Goal: Transaction & Acquisition: Book appointment/travel/reservation

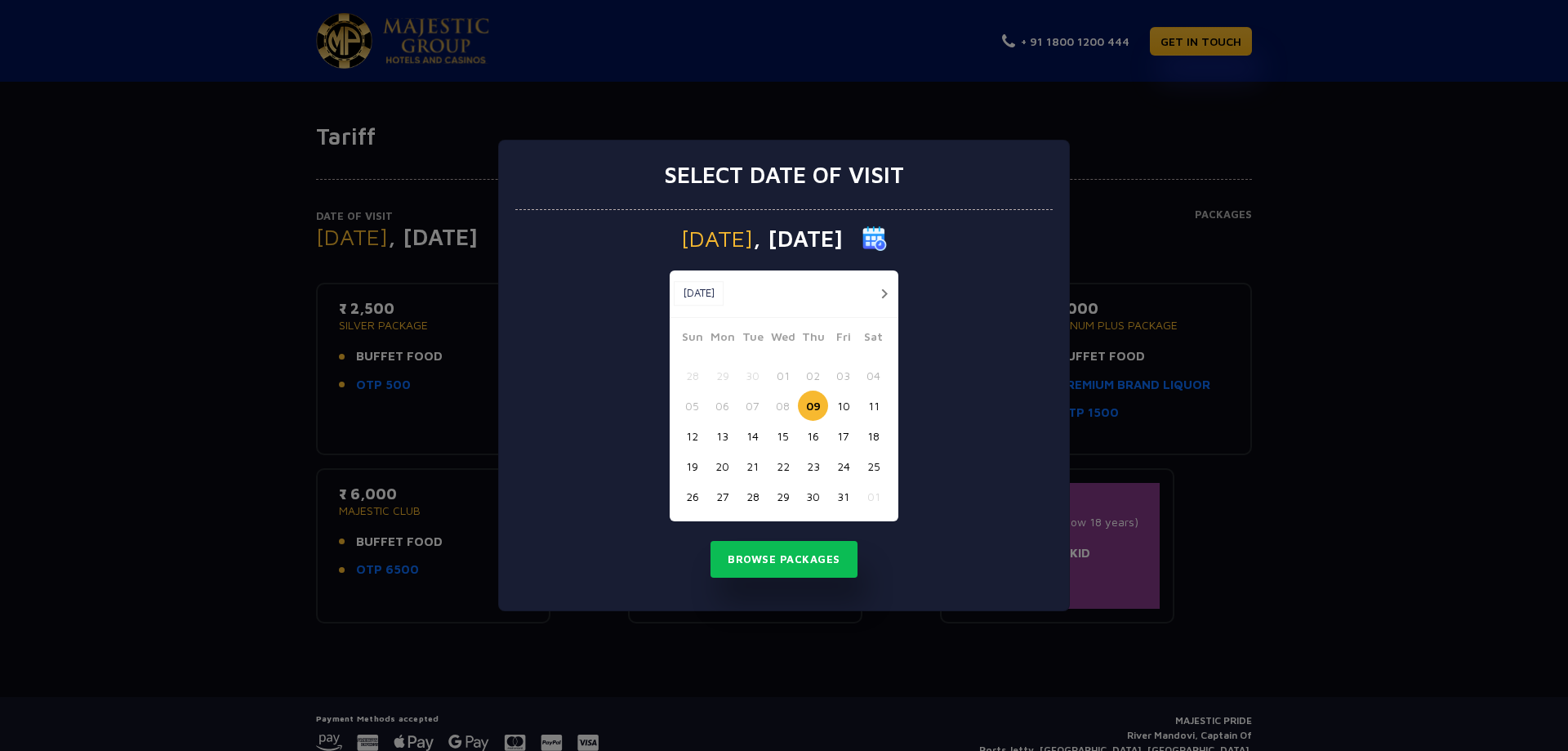
click at [812, 469] on button "23" at bounding box center [812, 466] width 30 height 30
click at [824, 561] on button "Browse Packages" at bounding box center [784, 560] width 147 height 38
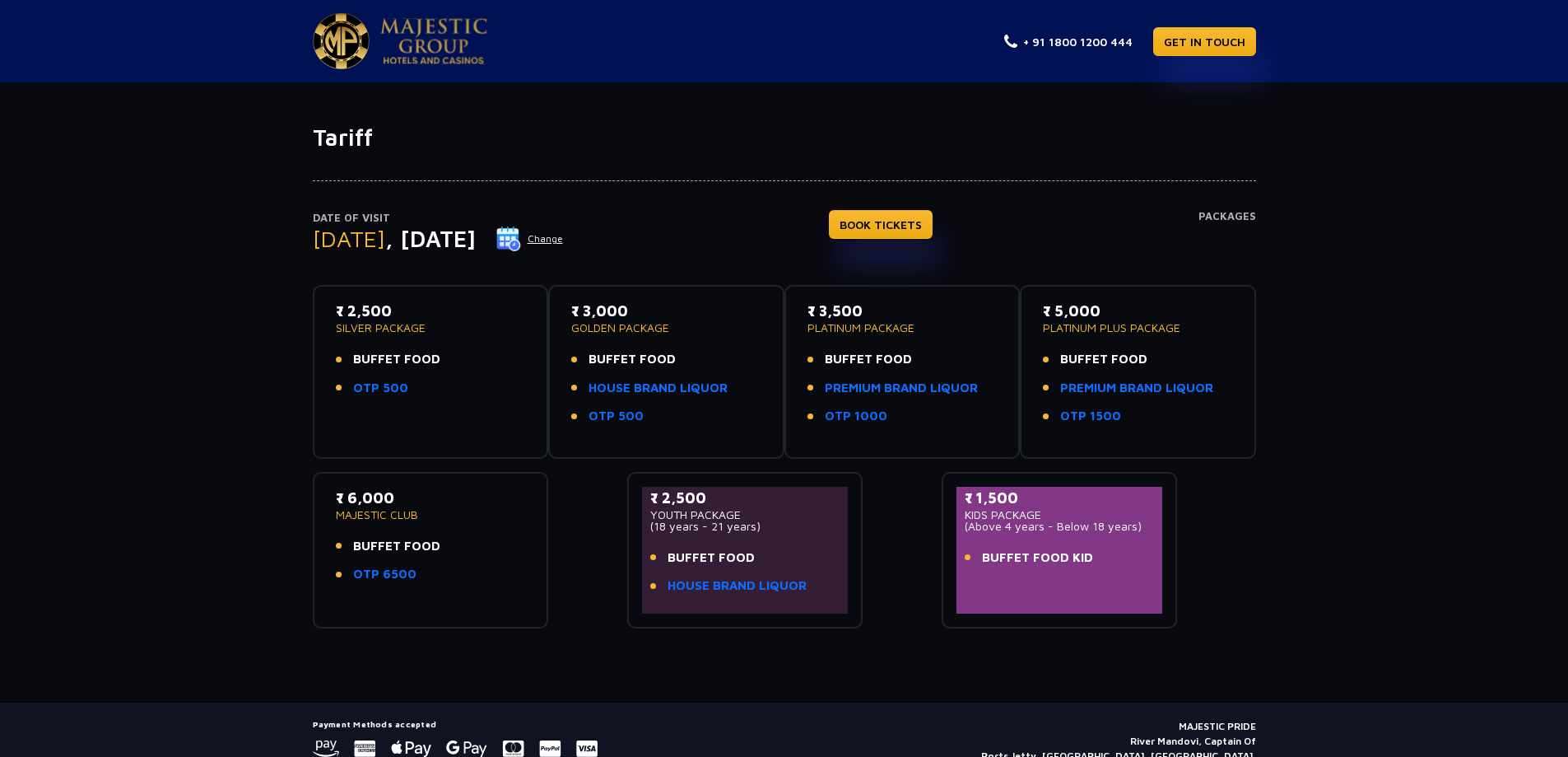
click at [402, 371] on ul "BUFFET FOOD OTP 500" at bounding box center [431, 374] width 190 height 47
click at [407, 364] on span "BUFFET FOOD" at bounding box center [397, 359] width 87 height 19
click at [932, 228] on link "BOOK TICKETS" at bounding box center [880, 224] width 104 height 29
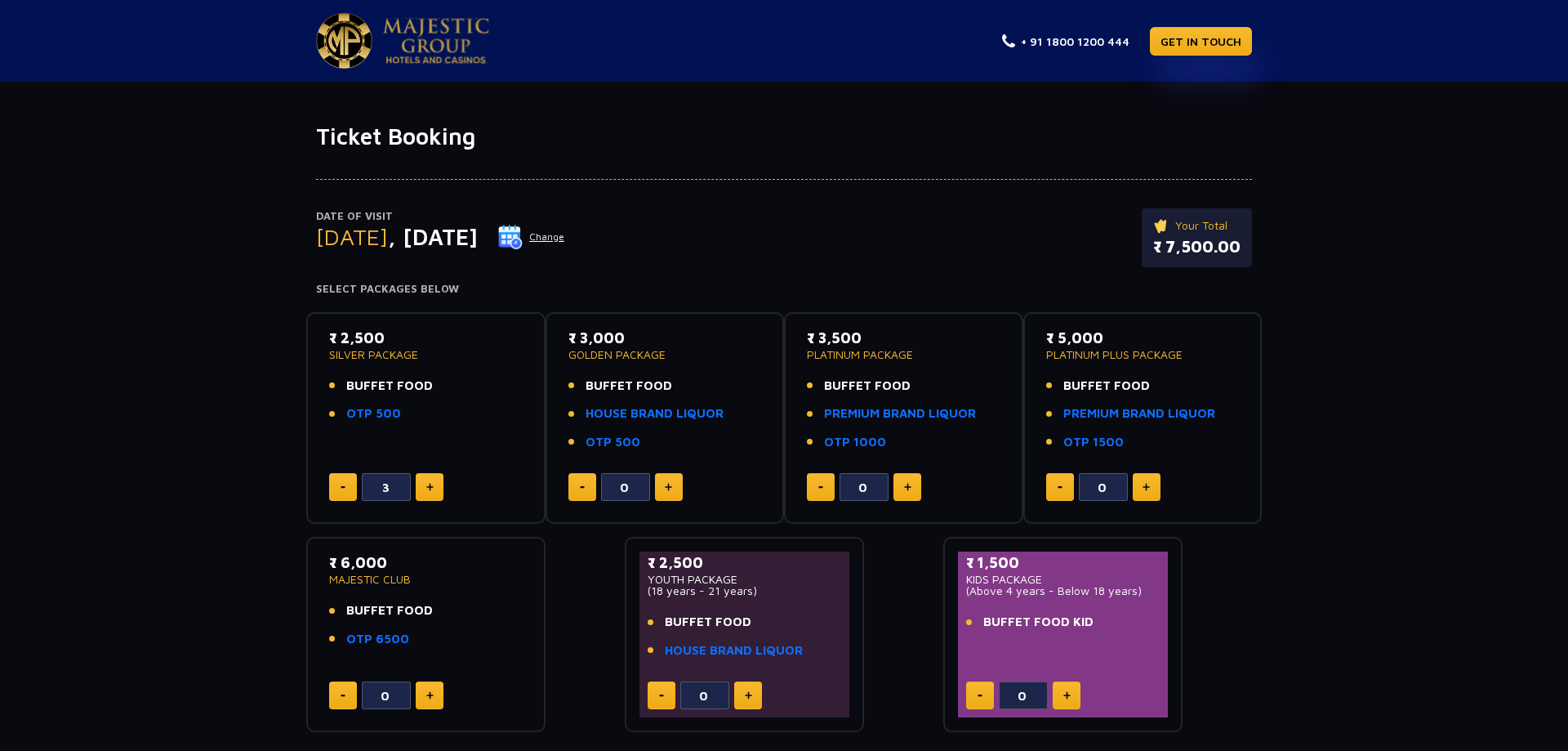
type input "4"
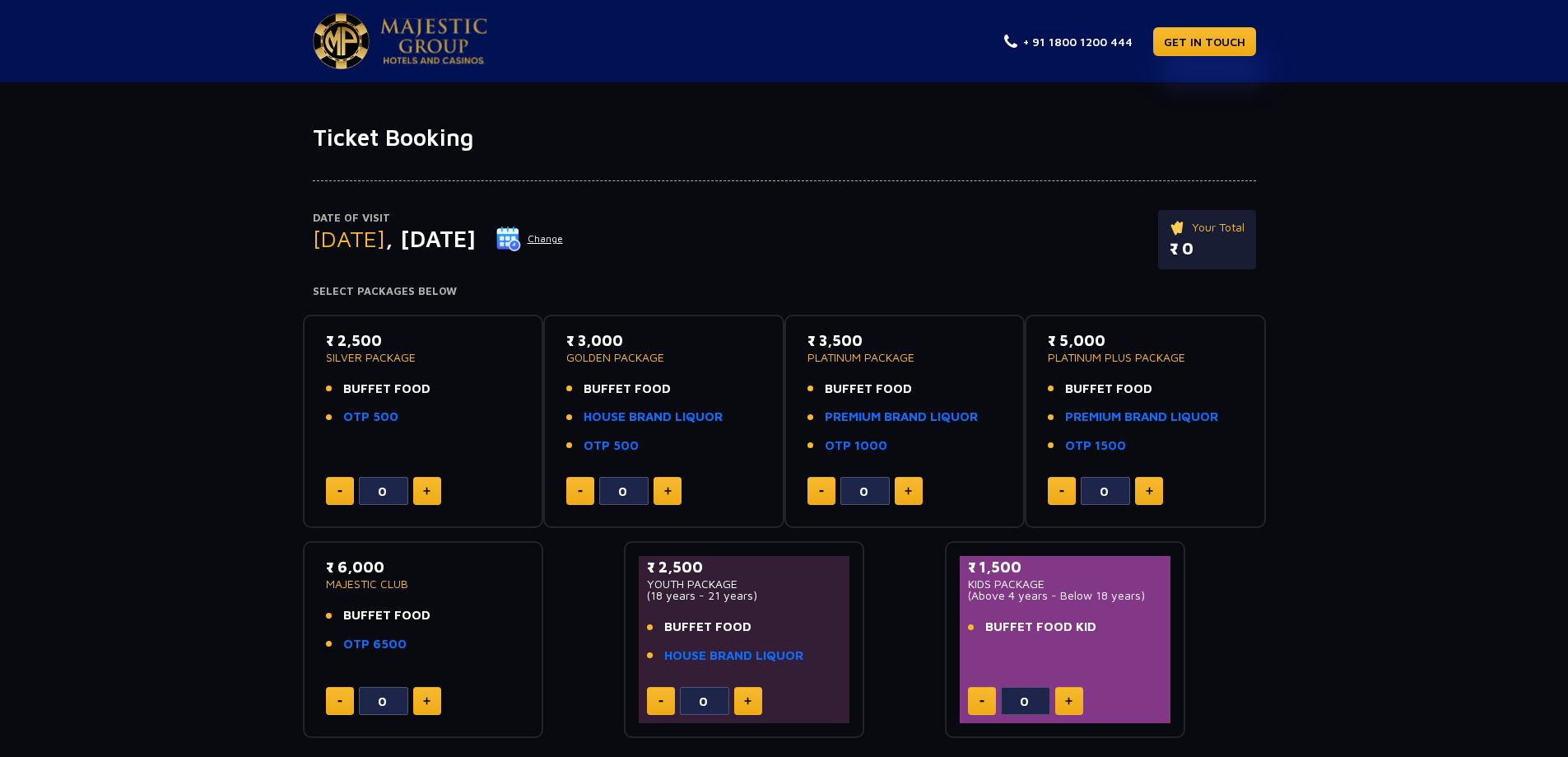
click at [436, 492] on button at bounding box center [427, 491] width 28 height 28
click at [436, 491] on button at bounding box center [427, 491] width 28 height 28
type input "4"
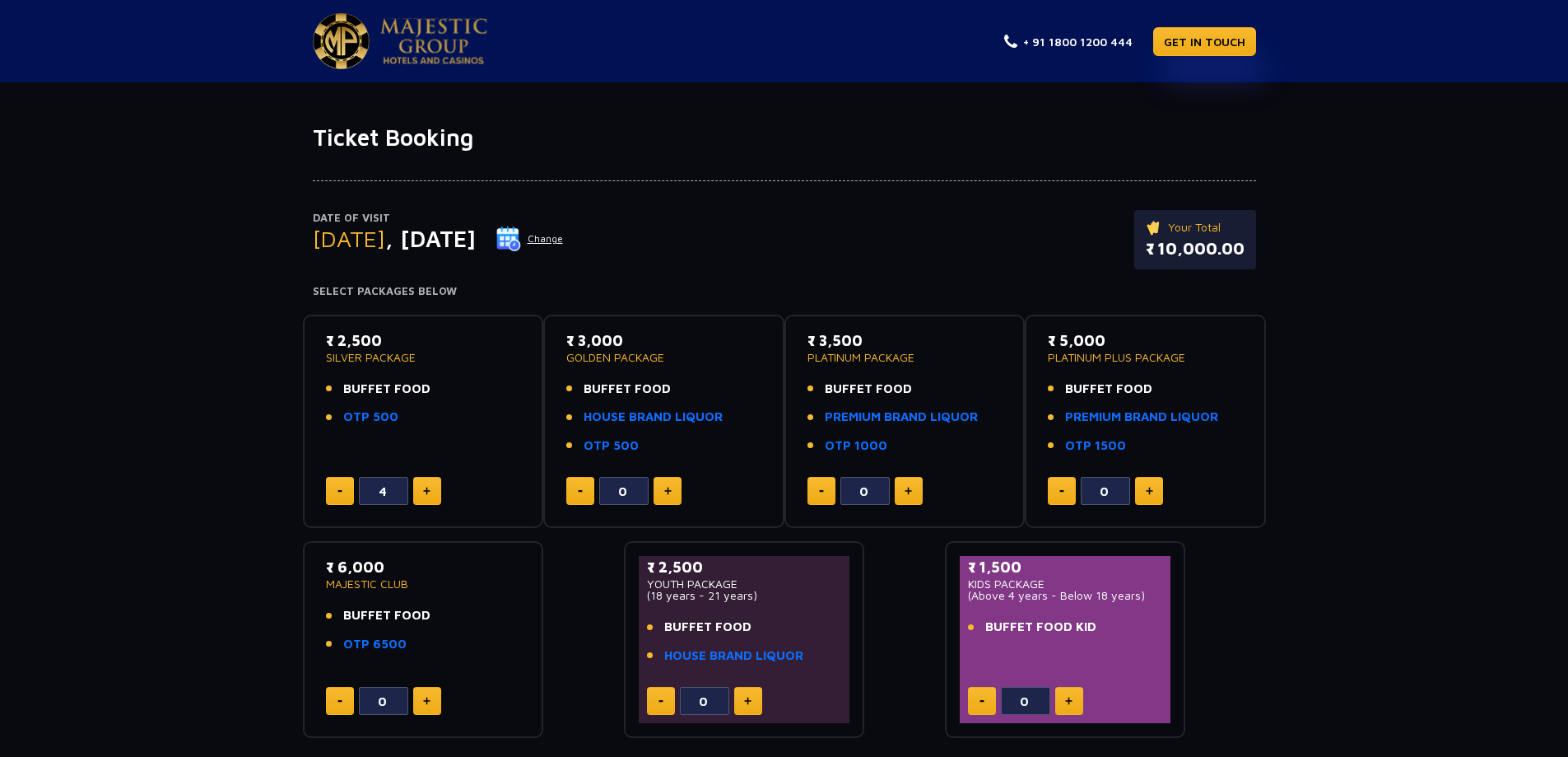
click at [1079, 696] on button at bounding box center [1069, 701] width 28 height 28
type input "4"
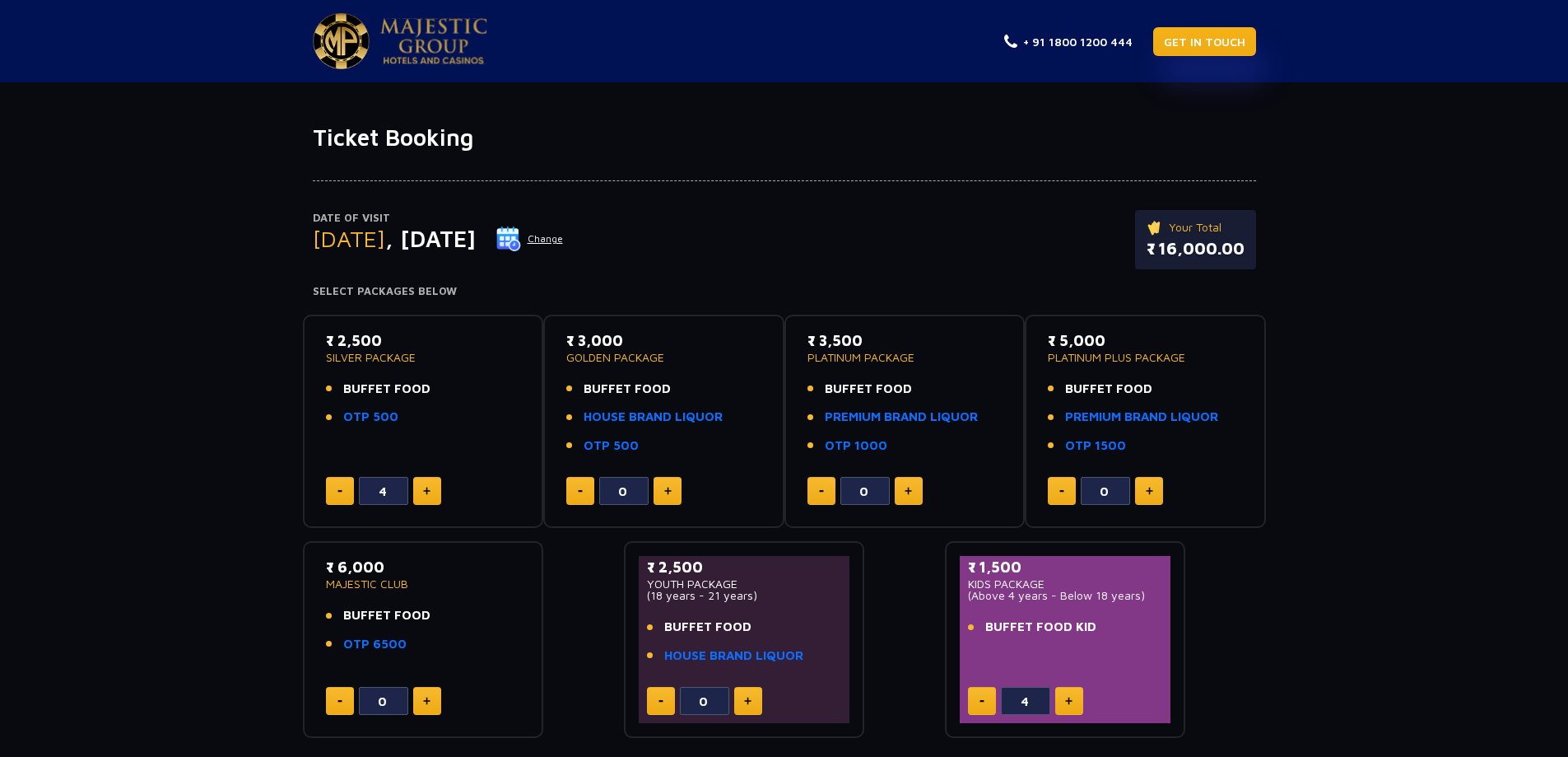
click at [1224, 44] on link "GET IN TOUCH" at bounding box center [1205, 42] width 103 height 29
click at [433, 51] on img at bounding box center [433, 42] width 107 height 46
